Goal: Task Accomplishment & Management: Manage account settings

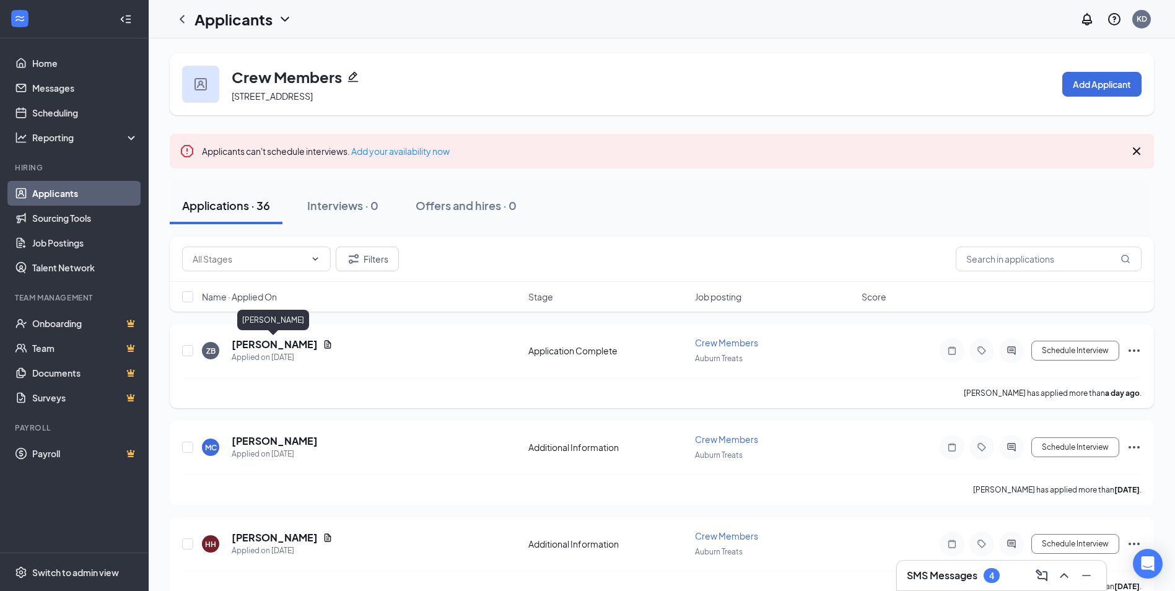
click at [287, 343] on h5 "[PERSON_NAME]" at bounding box center [275, 345] width 86 height 14
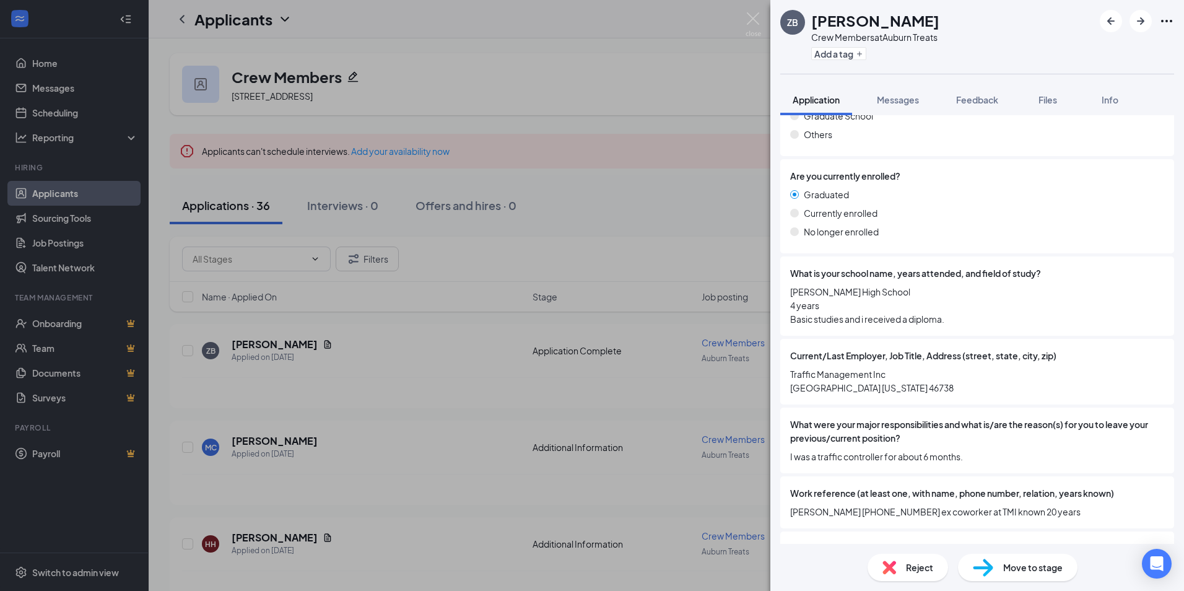
scroll to position [980, 0]
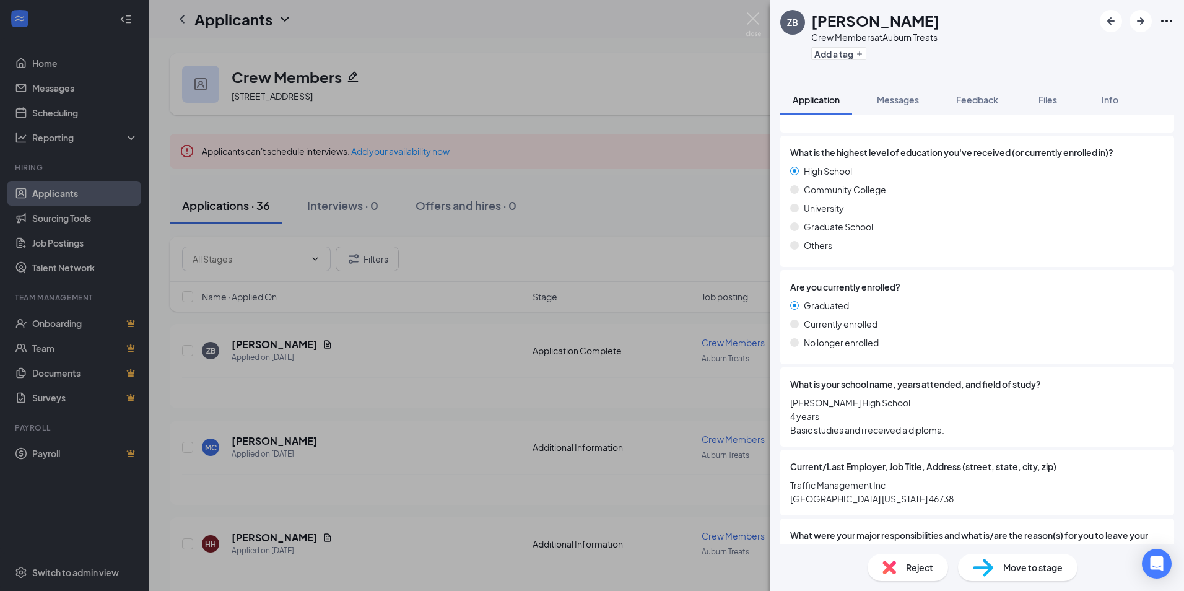
click at [711, 55] on div "ZB [PERSON_NAME] Crew Members at Auburn Treats Add a tag Application Messages F…" at bounding box center [592, 295] width 1184 height 591
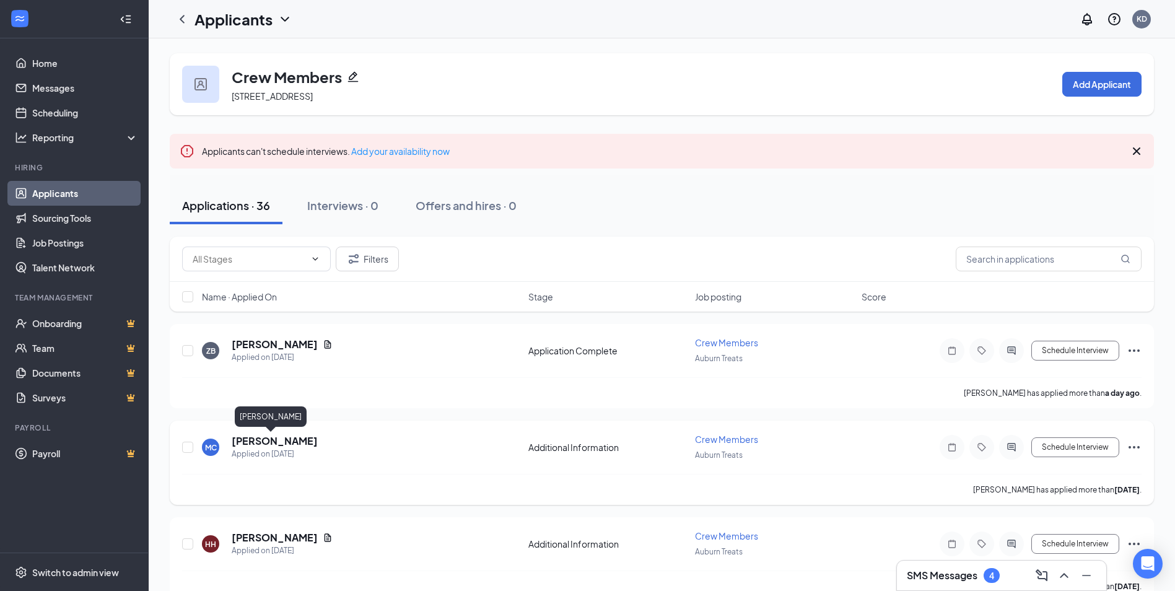
click at [243, 444] on h5 "[PERSON_NAME]" at bounding box center [275, 441] width 86 height 14
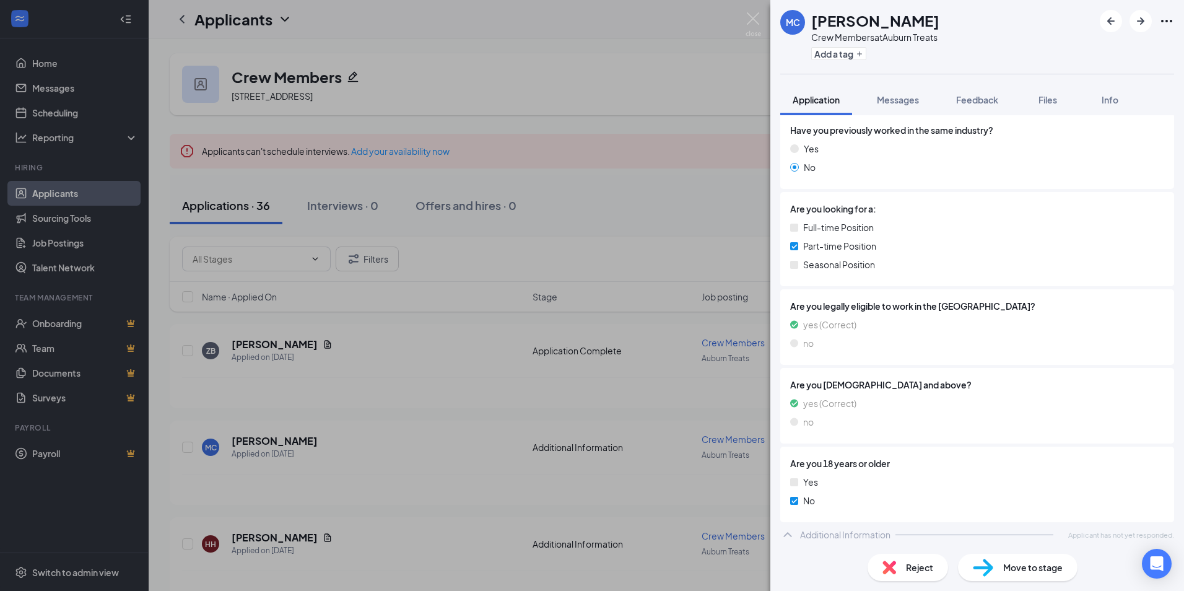
scroll to position [187, 0]
click at [794, 531] on icon "ChevronUp" at bounding box center [787, 531] width 15 height 15
click at [759, 17] on img at bounding box center [753, 24] width 15 height 24
